Goal: Task Accomplishment & Management: Manage account settings

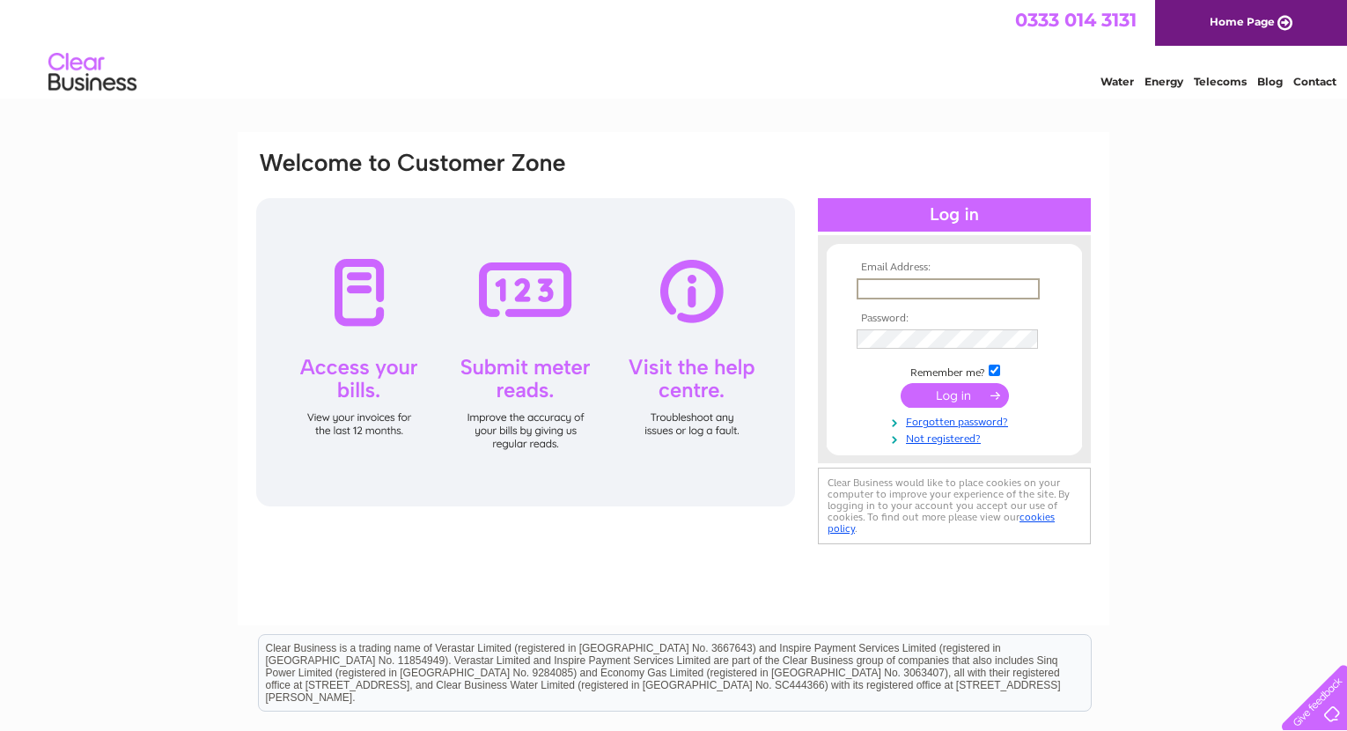
click at [870, 291] on input "text" at bounding box center [948, 288] width 183 height 21
type input "[EMAIL_ADDRESS][DOMAIN_NAME]"
click at [947, 390] on input "submit" at bounding box center [955, 395] width 108 height 25
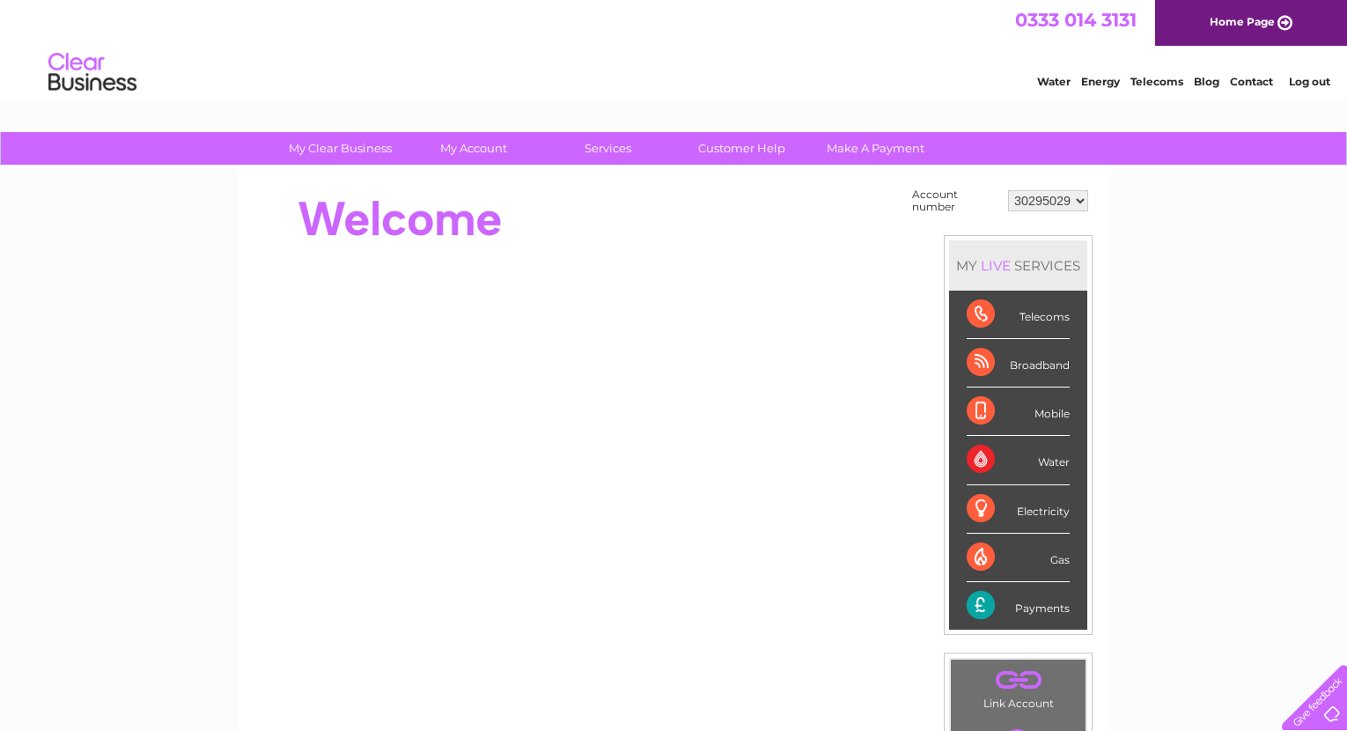
click at [1081, 202] on select "30295029" at bounding box center [1048, 200] width 80 height 21
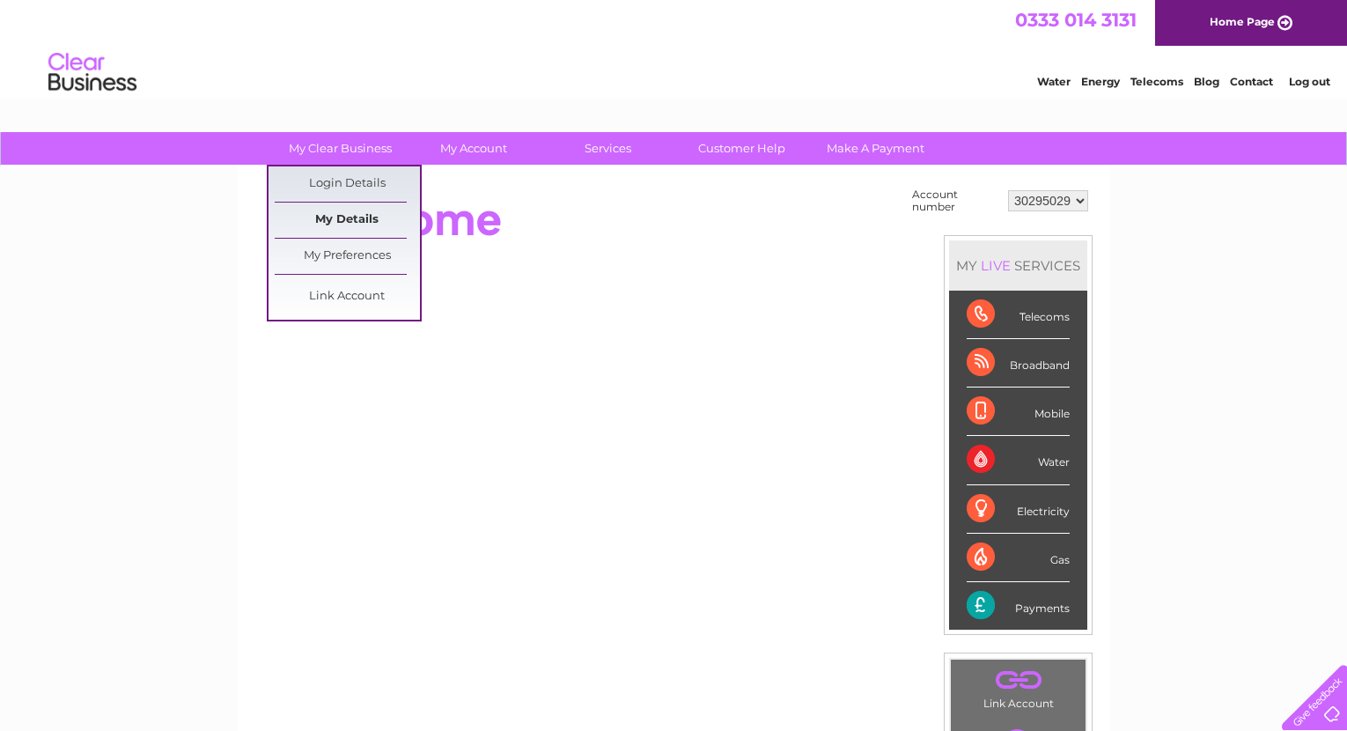
click at [331, 221] on link "My Details" at bounding box center [347, 219] width 145 height 35
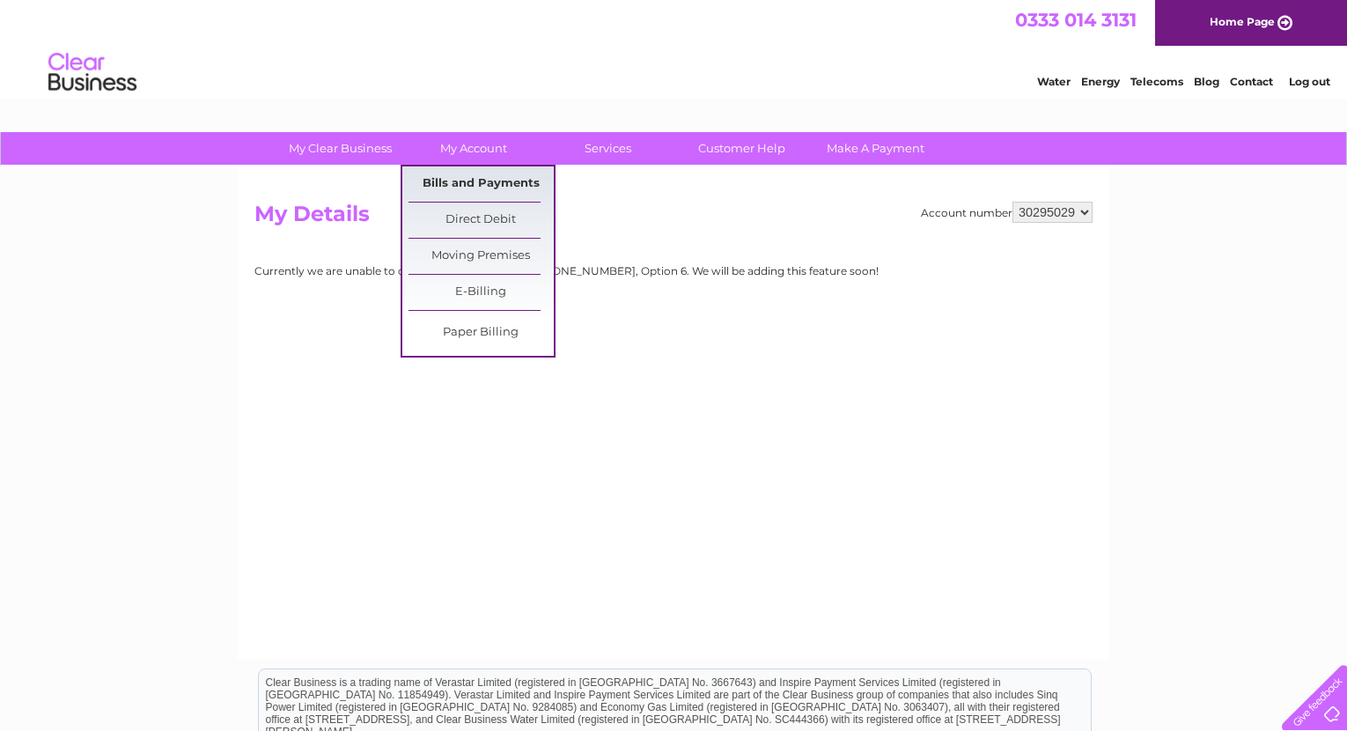
click at [468, 176] on link "Bills and Payments" at bounding box center [480, 183] width 145 height 35
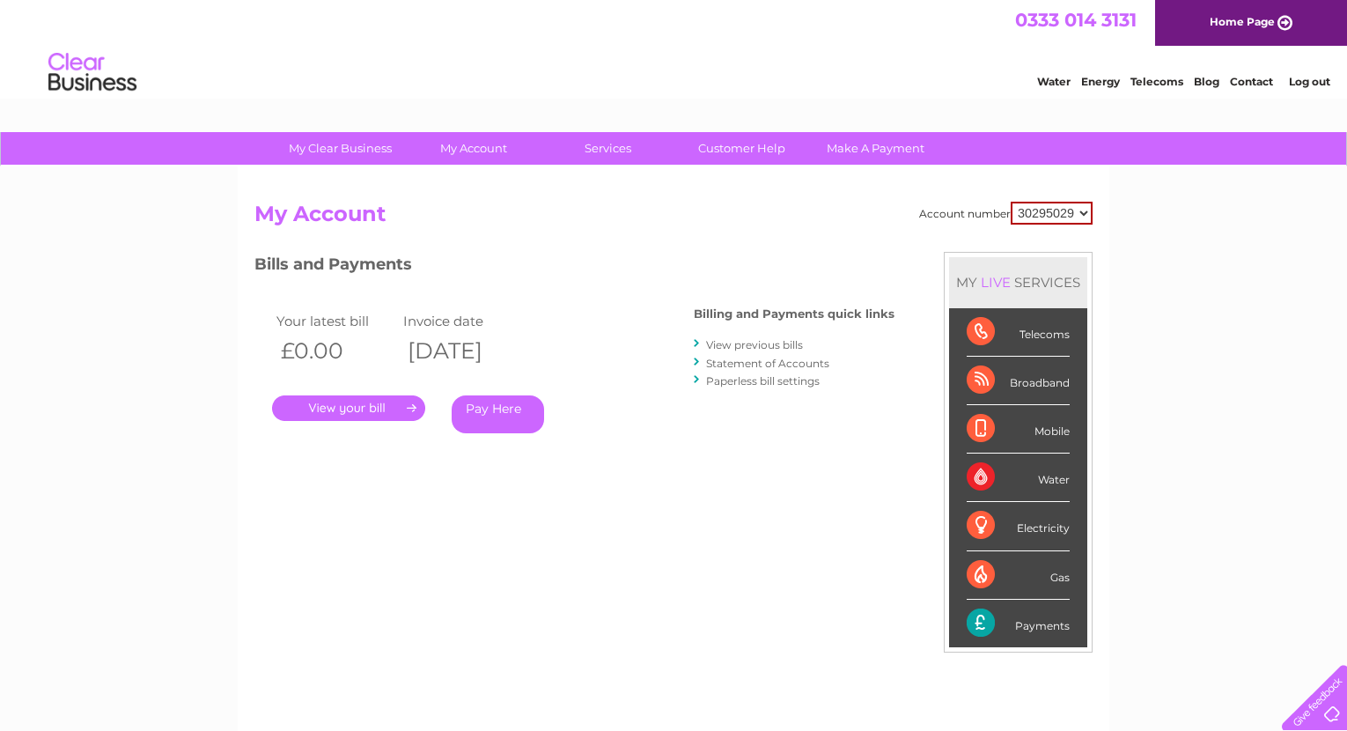
click at [736, 342] on link "View previous bills" at bounding box center [754, 344] width 97 height 13
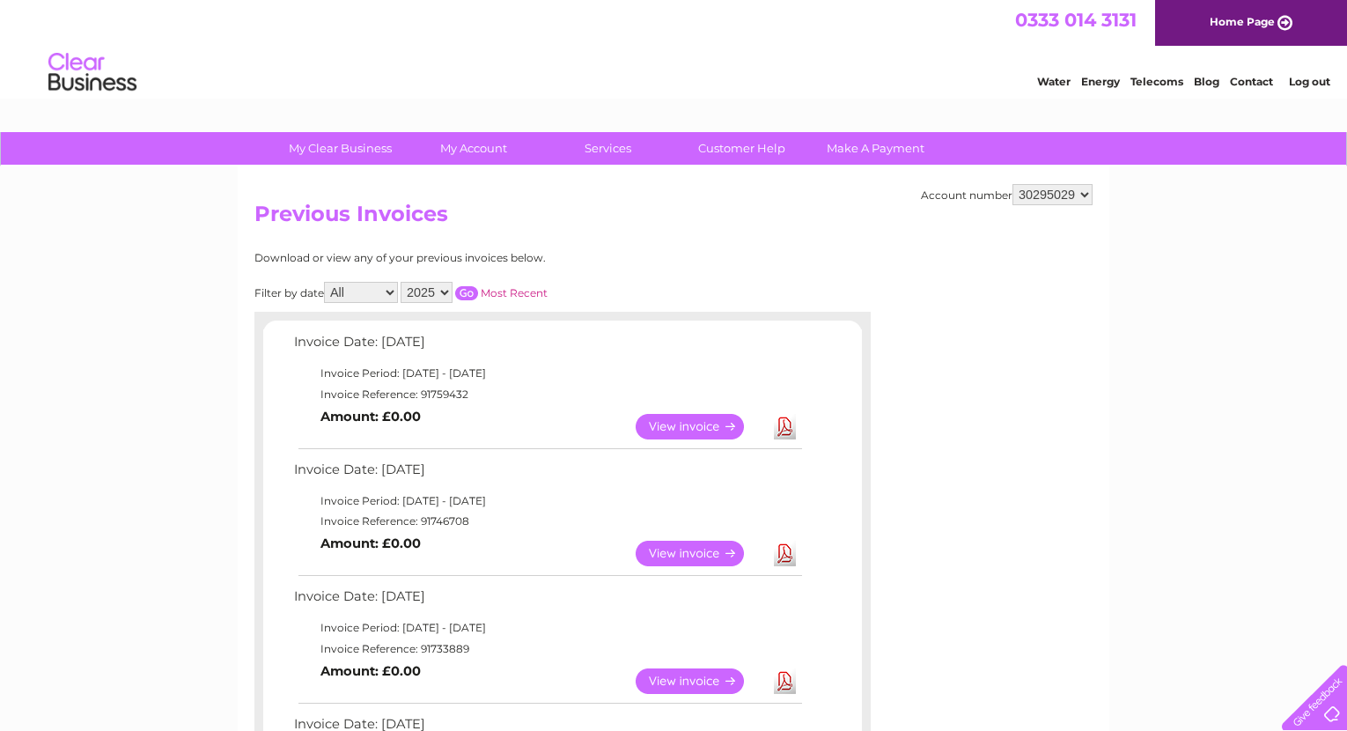
click at [445, 293] on select "2025 2024" at bounding box center [427, 292] width 52 height 21
click at [402, 282] on select "2025 2024" at bounding box center [427, 292] width 52 height 21
click at [470, 292] on input "button" at bounding box center [466, 293] width 23 height 14
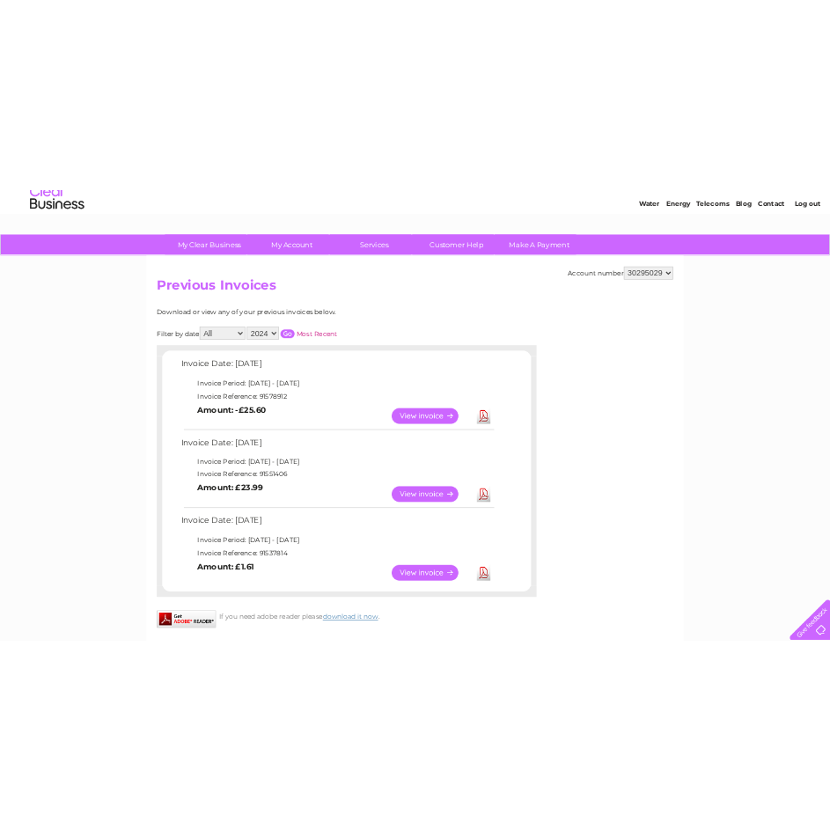
scroll to position [66, 0]
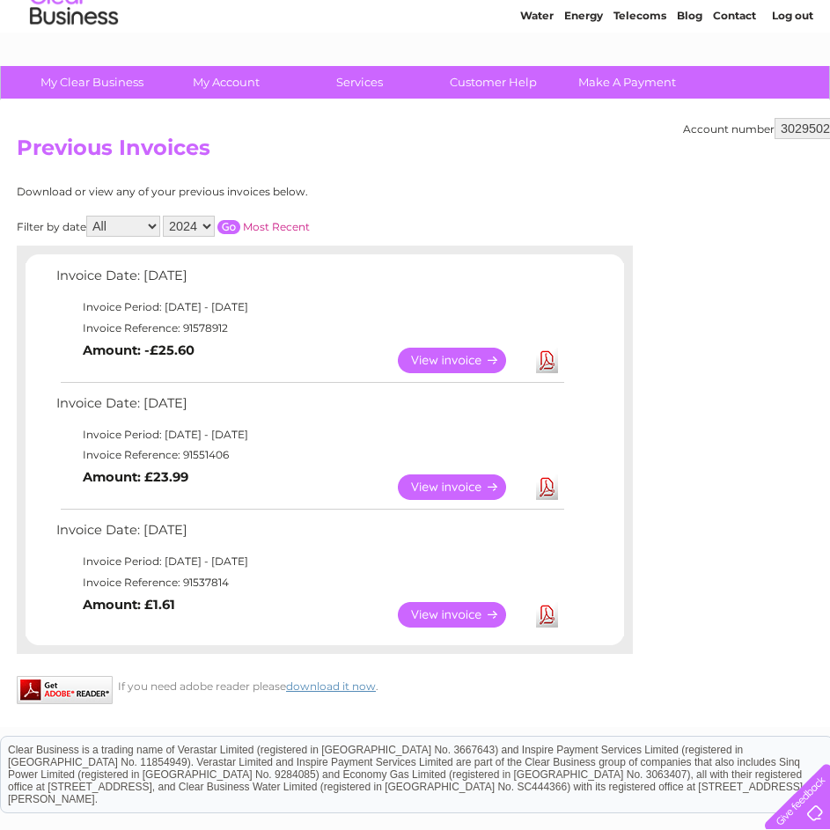
click at [210, 227] on select "2025 2024" at bounding box center [189, 226] width 52 height 21
click at [165, 216] on select "2025 2024" at bounding box center [189, 226] width 52 height 21
click at [231, 232] on input "button" at bounding box center [228, 227] width 23 height 14
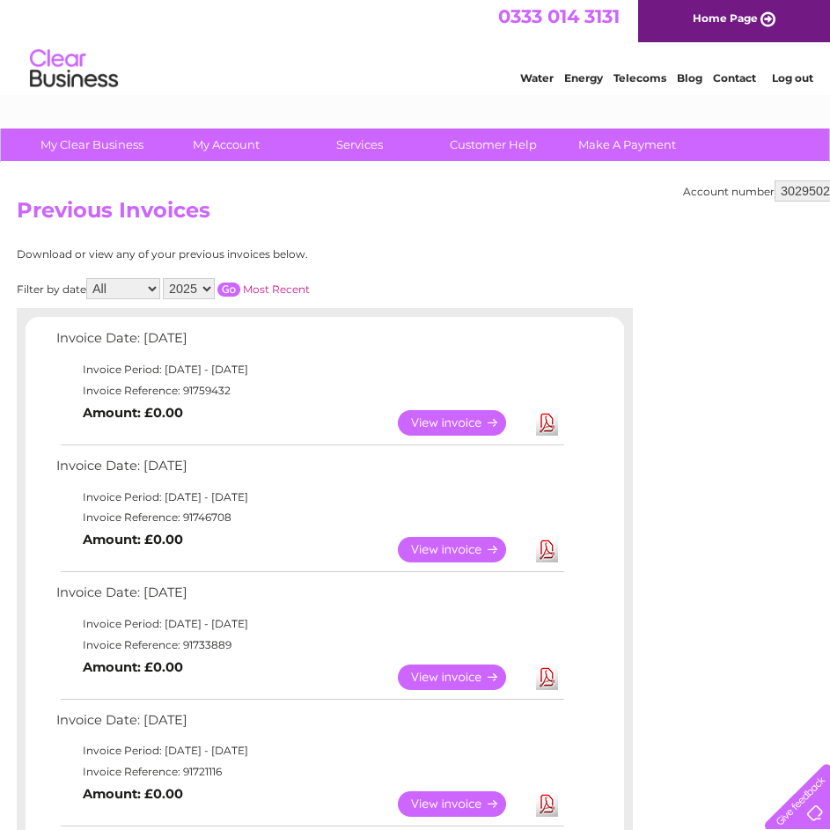
scroll to position [0, 0]
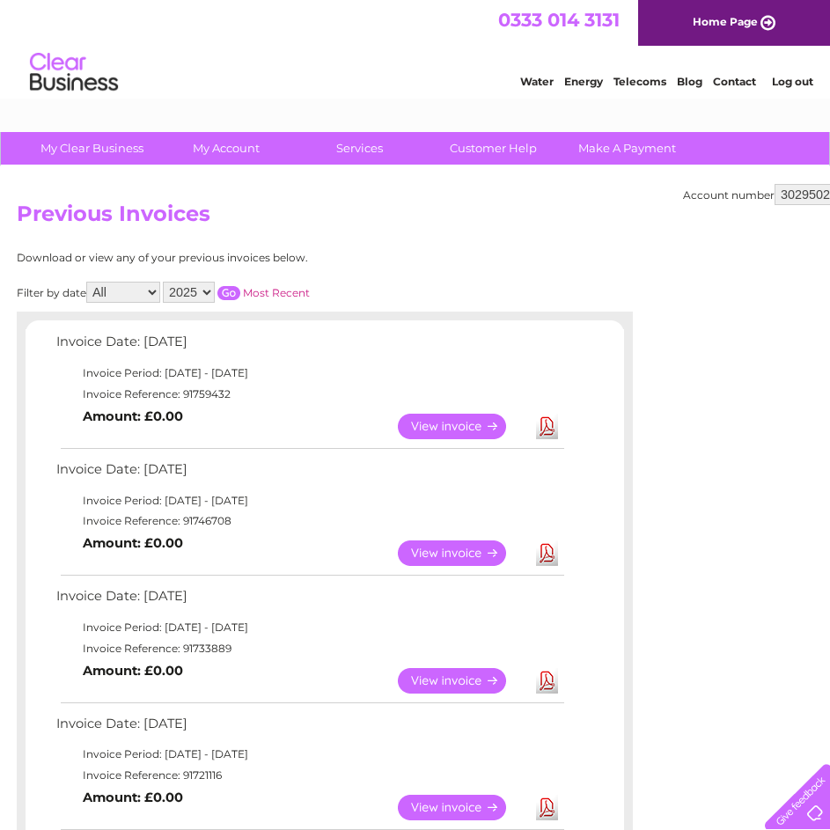
click at [206, 295] on select "2025 2024" at bounding box center [189, 292] width 52 height 21
click at [165, 282] on select "2025 2024" at bounding box center [189, 292] width 52 height 21
click at [232, 292] on input "button" at bounding box center [228, 293] width 23 height 14
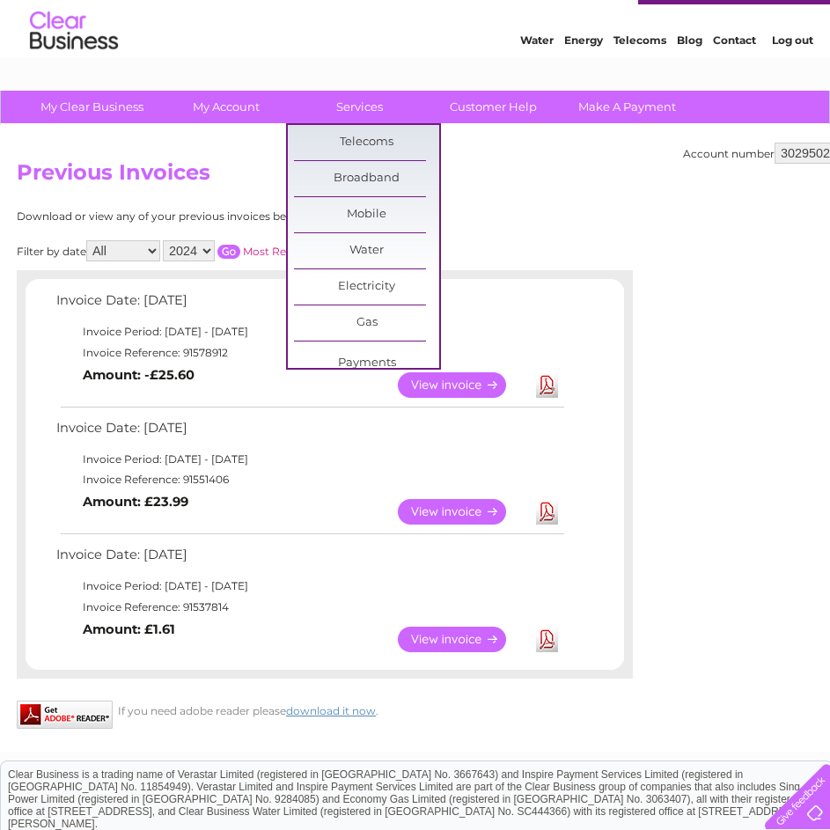
scroll to position [44, 0]
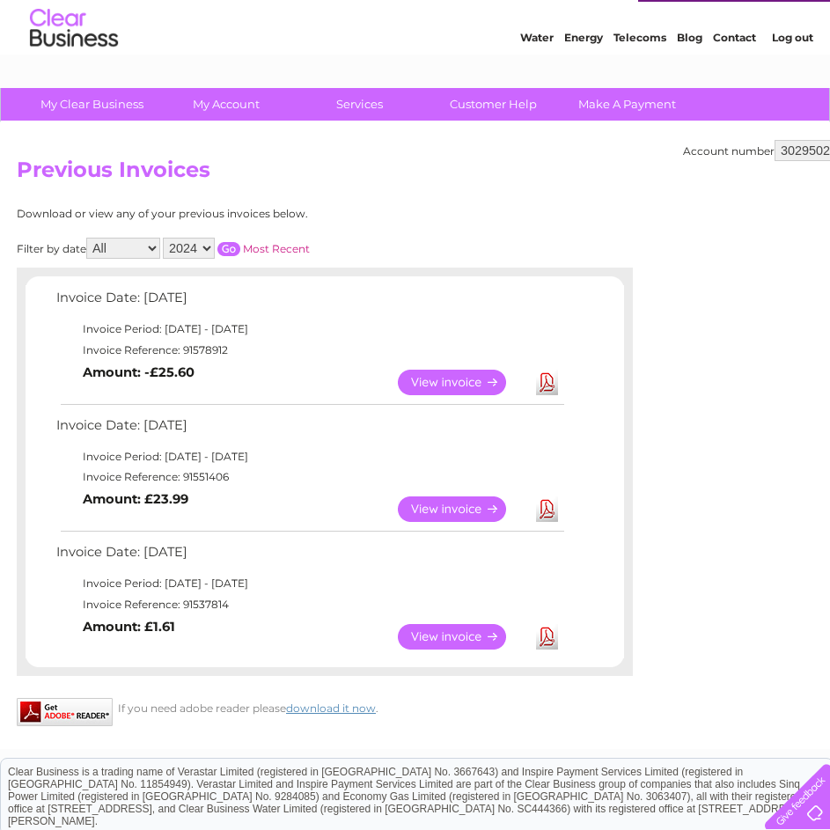
click at [209, 247] on select "2025 2024" at bounding box center [189, 248] width 52 height 21
select select "2025"
click at [165, 238] on select "2025 2024" at bounding box center [189, 248] width 52 height 21
click at [238, 248] on input "button" at bounding box center [228, 249] width 23 height 14
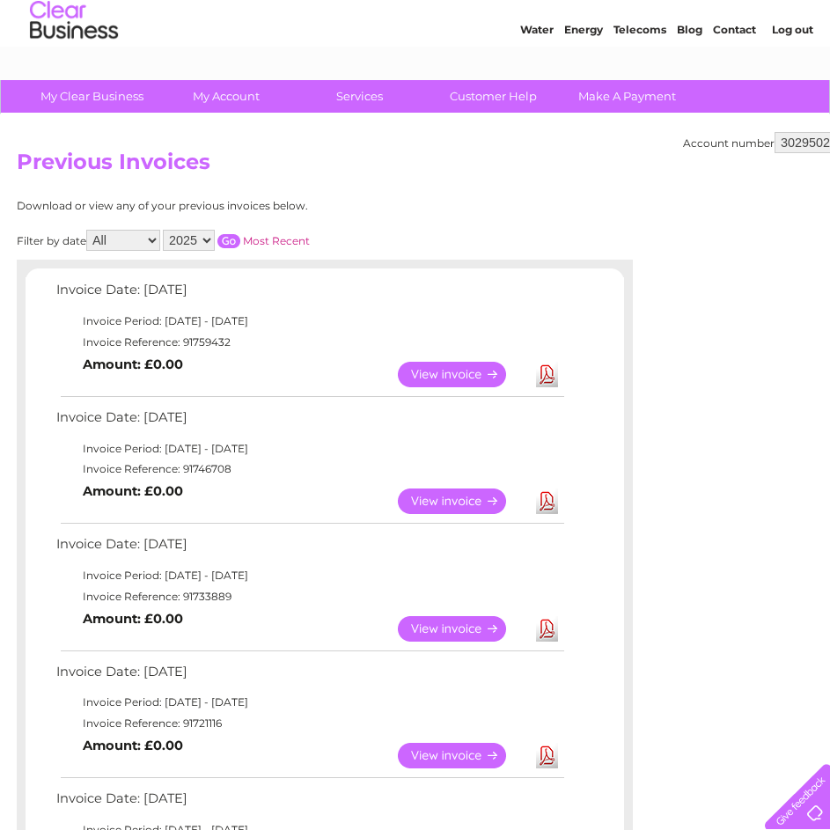
scroll to position [0, 0]
